Goal: Browse casually: Explore the website without a specific task or goal

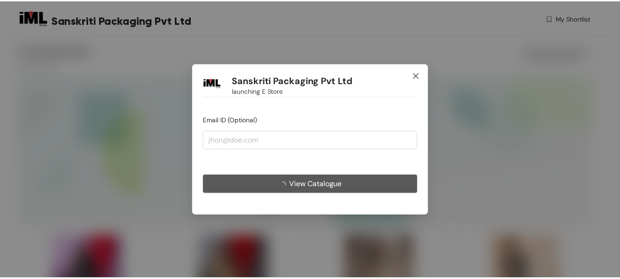
scroll to position [1076, 0]
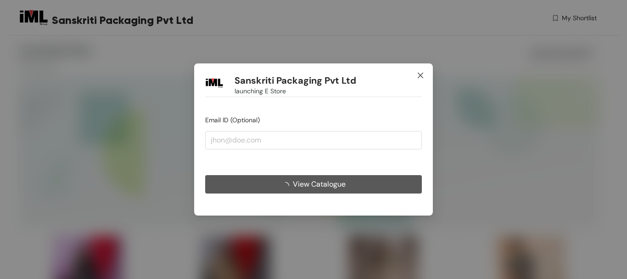
click at [420, 73] on icon "close" at bounding box center [420, 75] width 7 height 7
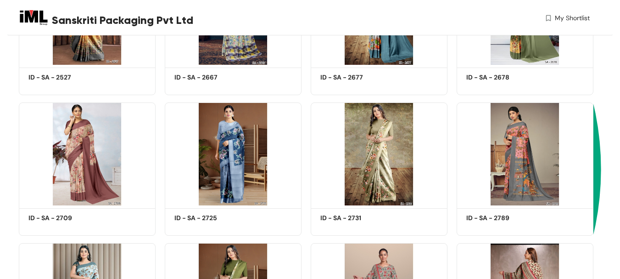
scroll to position [321, 0]
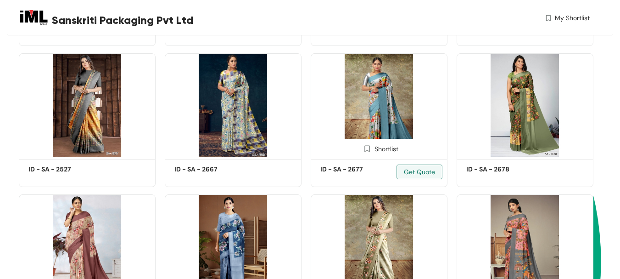
click at [385, 111] on img at bounding box center [379, 104] width 137 height 103
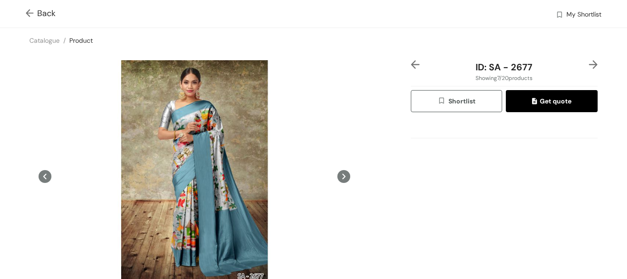
click at [344, 173] on icon at bounding box center [343, 176] width 13 height 13
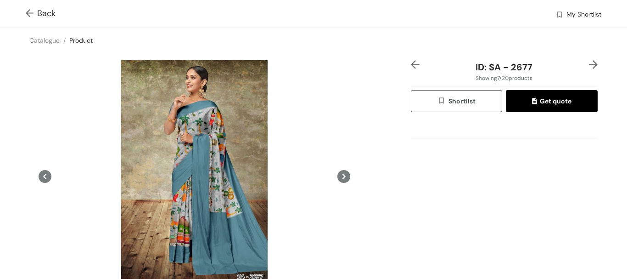
click at [339, 171] on icon at bounding box center [343, 176] width 13 height 13
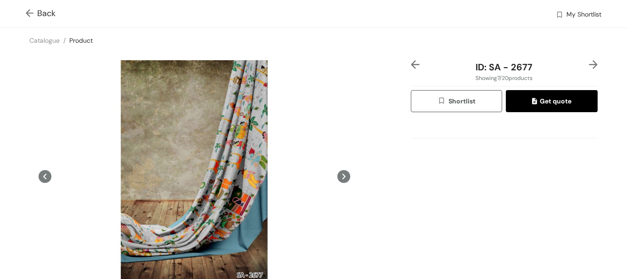
click at [342, 173] on icon at bounding box center [343, 176] width 13 height 13
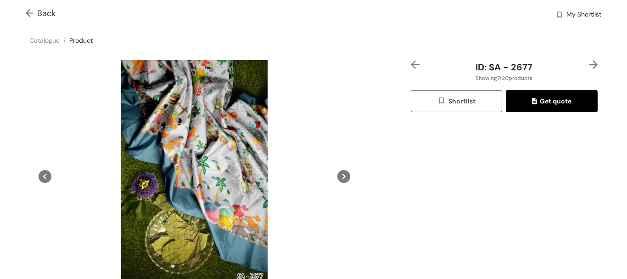
click at [342, 173] on icon at bounding box center [343, 176] width 13 height 13
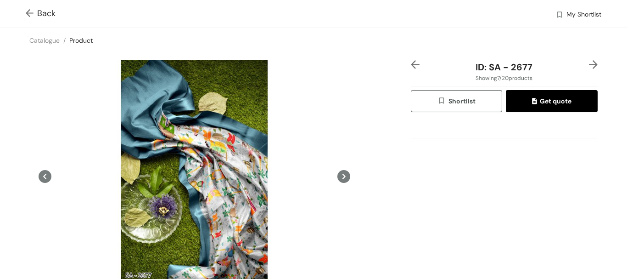
click at [342, 173] on icon at bounding box center [343, 176] width 13 height 13
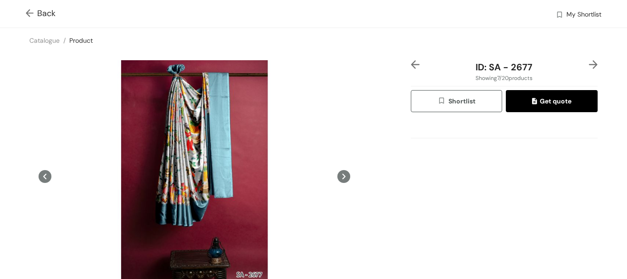
click at [342, 173] on icon at bounding box center [343, 176] width 13 height 13
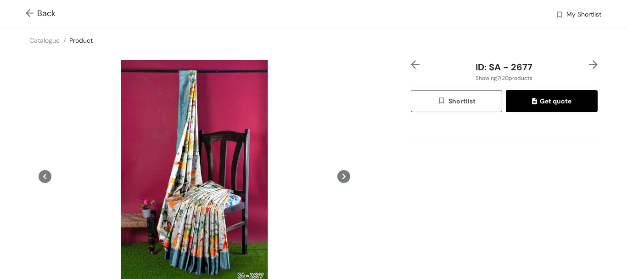
click at [342, 173] on icon at bounding box center [343, 176] width 13 height 13
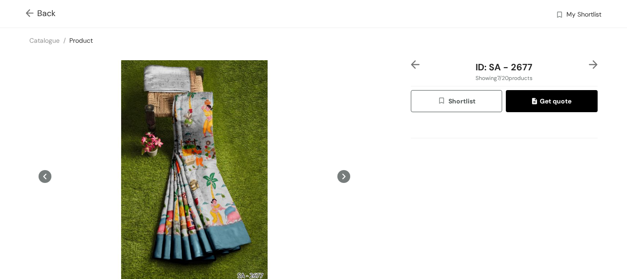
click at [342, 173] on icon at bounding box center [343, 176] width 13 height 13
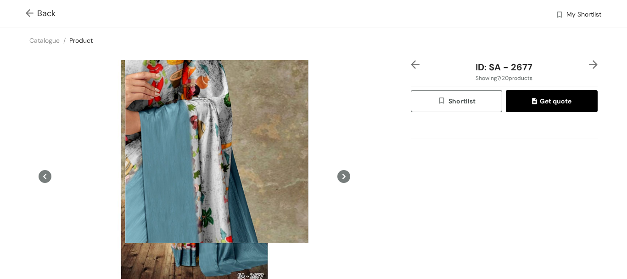
click at [217, 151] on div at bounding box center [217, 151] width 184 height 184
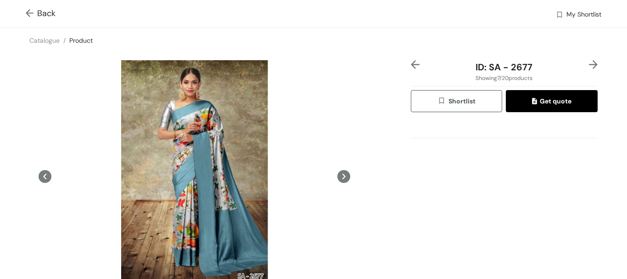
click at [25, 11] on div "Back My Shortlist" at bounding box center [313, 14] width 627 height 28
click at [31, 14] on img at bounding box center [31, 14] width 11 height 10
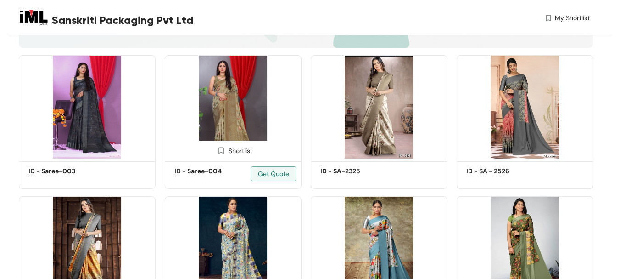
scroll to position [275, 0]
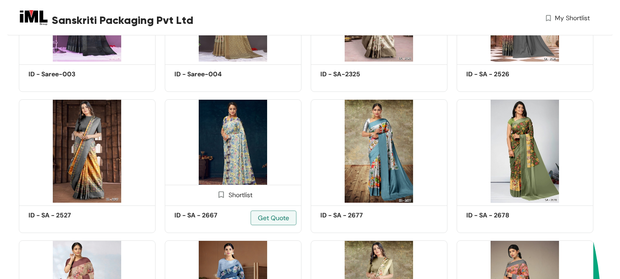
click at [250, 146] on img at bounding box center [233, 150] width 137 height 103
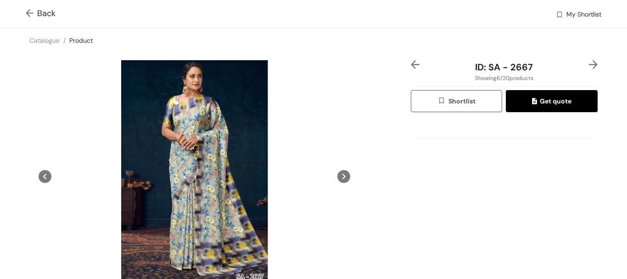
click at [346, 172] on button at bounding box center [343, 176] width 13 height 232
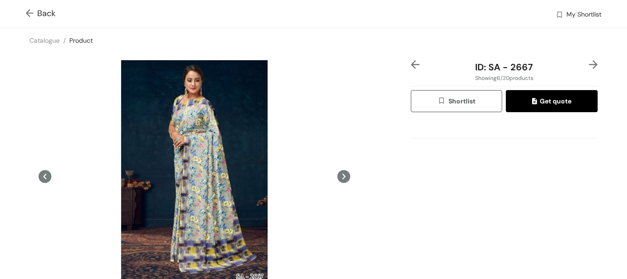
click at [346, 172] on button at bounding box center [343, 176] width 13 height 232
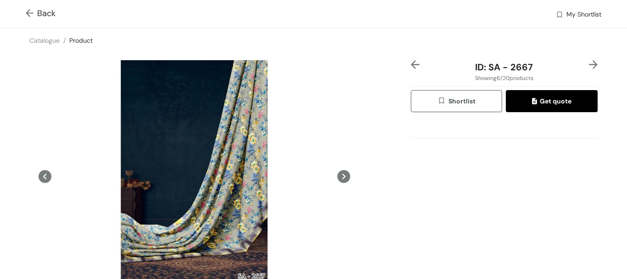
click at [346, 172] on button at bounding box center [343, 176] width 13 height 232
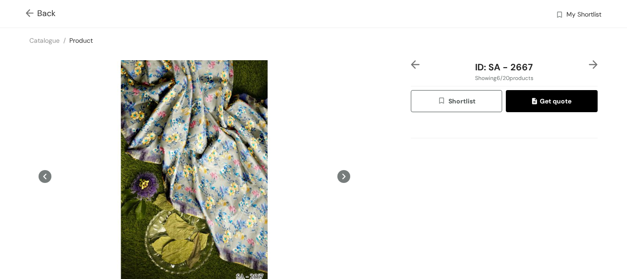
click at [29, 13] on img at bounding box center [31, 14] width 11 height 10
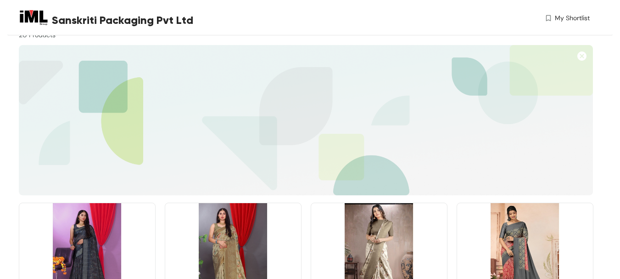
scroll to position [92, 0]
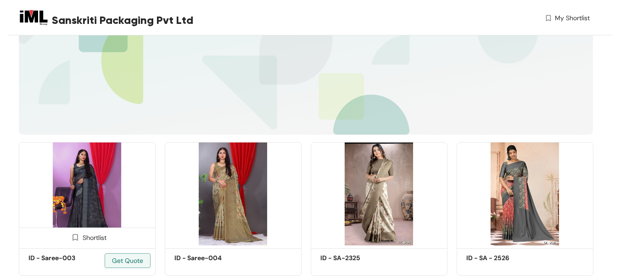
click at [91, 185] on img at bounding box center [87, 193] width 137 height 103
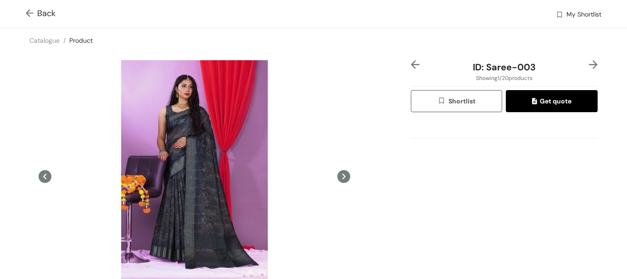
click at [342, 174] on icon at bounding box center [343, 177] width 3 height 6
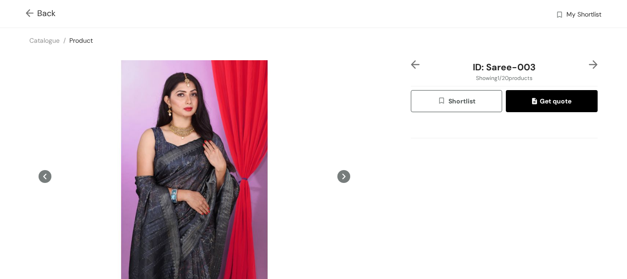
click at [339, 175] on icon at bounding box center [343, 176] width 13 height 13
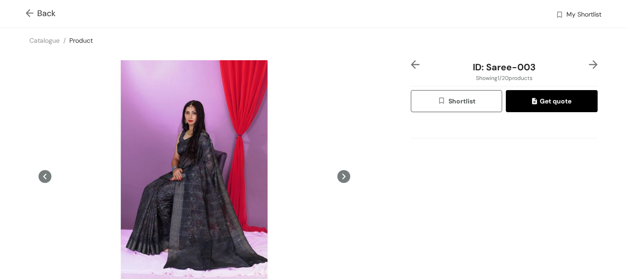
click at [26, 10] on img at bounding box center [31, 14] width 11 height 10
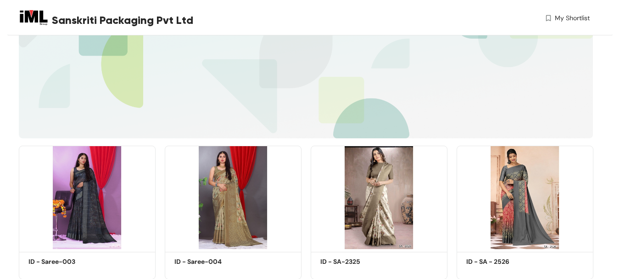
scroll to position [138, 0]
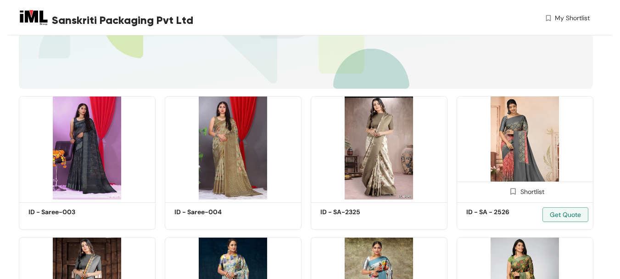
click at [529, 121] on img at bounding box center [525, 147] width 137 height 103
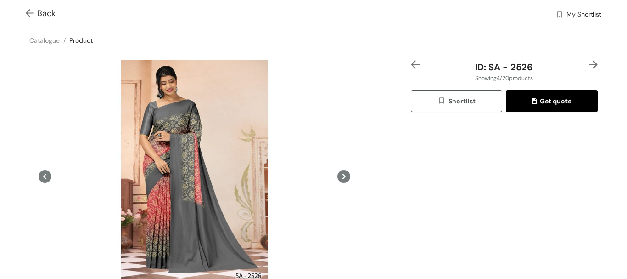
scroll to position [92, 0]
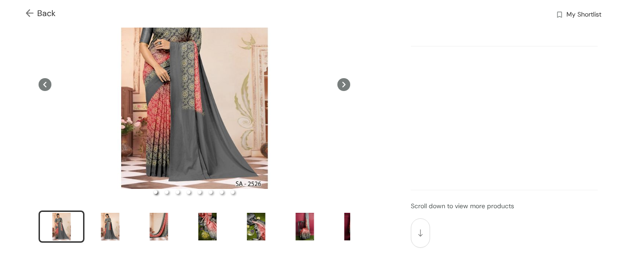
click at [337, 86] on icon at bounding box center [343, 84] width 13 height 13
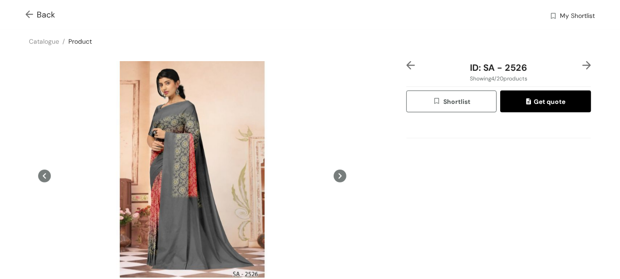
scroll to position [46, 0]
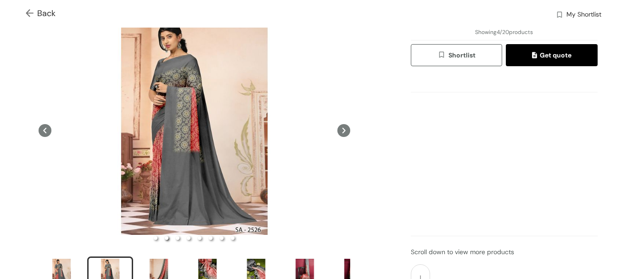
click at [342, 131] on icon at bounding box center [343, 130] width 13 height 13
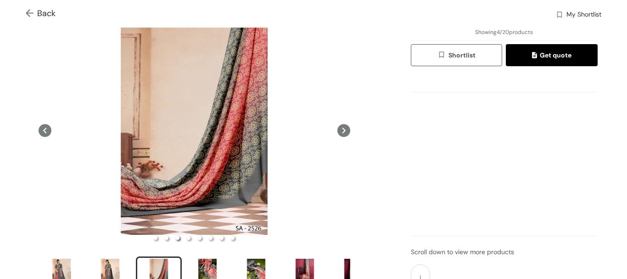
click at [341, 130] on icon at bounding box center [343, 130] width 13 height 13
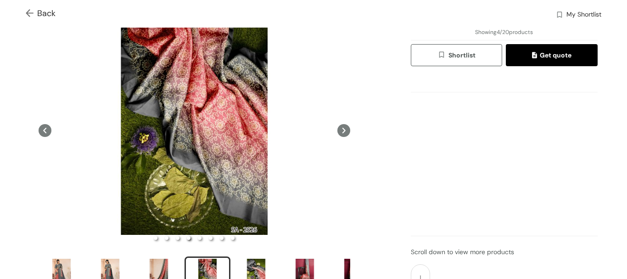
click at [341, 130] on icon at bounding box center [343, 130] width 13 height 13
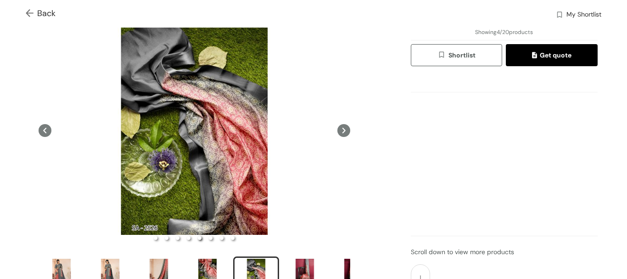
click at [341, 130] on icon at bounding box center [343, 130] width 13 height 13
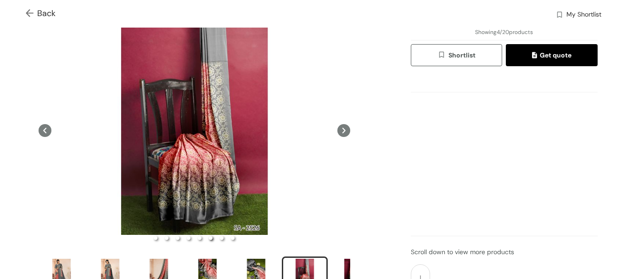
click at [341, 130] on icon at bounding box center [343, 130] width 13 height 13
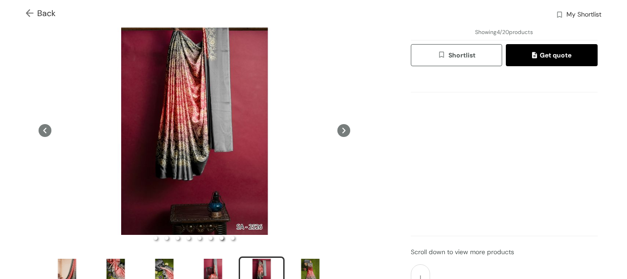
click at [27, 7] on span "Back" at bounding box center [41, 13] width 30 height 12
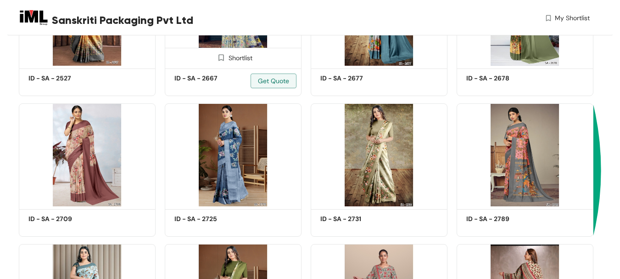
scroll to position [321, 0]
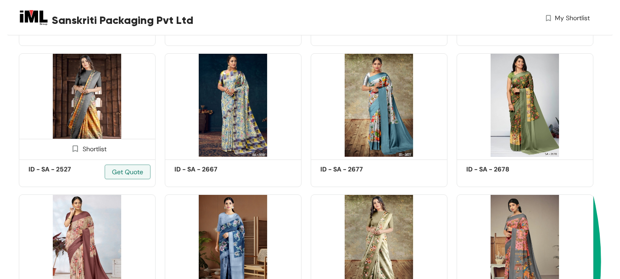
click at [74, 108] on img at bounding box center [87, 104] width 137 height 103
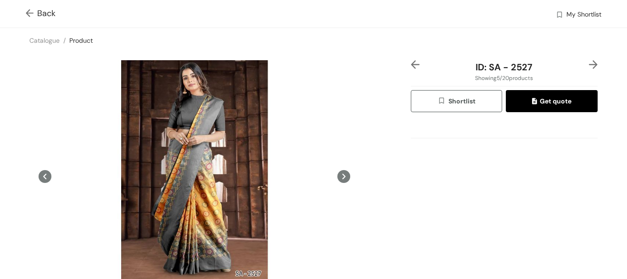
click at [343, 176] on icon at bounding box center [343, 176] width 13 height 13
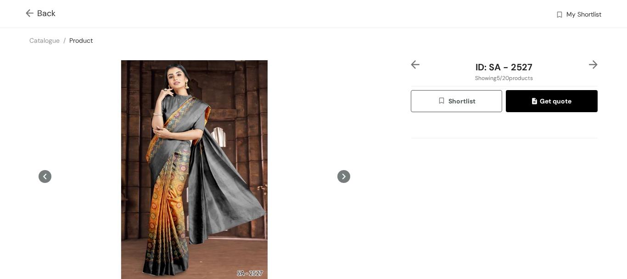
click at [343, 176] on icon at bounding box center [343, 176] width 13 height 13
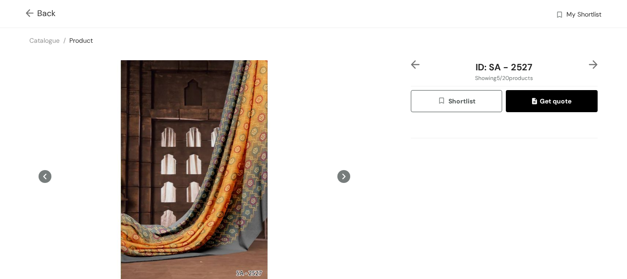
click at [342, 176] on icon at bounding box center [343, 176] width 13 height 13
